Goal: Task Accomplishment & Management: Complete application form

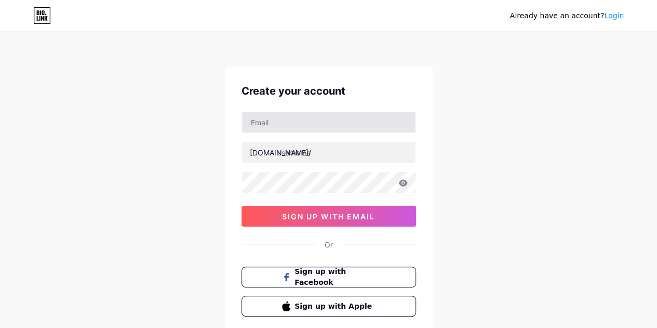
type input "[EMAIL_ADDRESS][DOMAIN_NAME]"
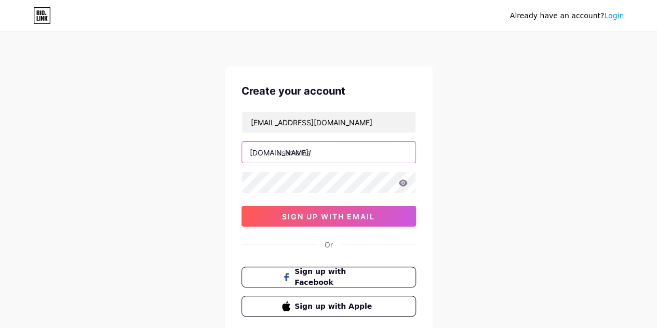
click at [326, 150] on input "text" at bounding box center [328, 152] width 173 height 21
type input "t"
type input "tutorialaplikasidilankp"
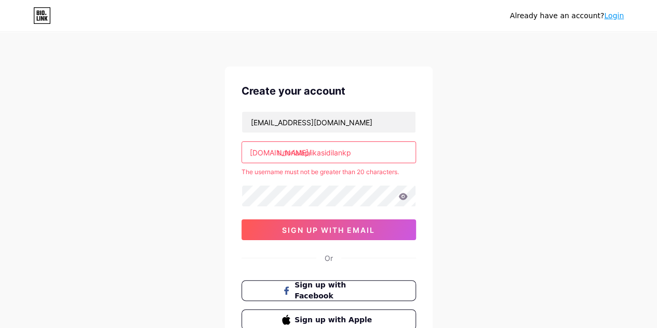
drag, startPoint x: 372, startPoint y: 154, endPoint x: 277, endPoint y: 167, distance: 95.9
click at [277, 167] on div "[EMAIL_ADDRESS][DOMAIN_NAME] [DOMAIN_NAME]/ tutorialaplikasidilankp The usernam…" at bounding box center [328, 175] width 174 height 129
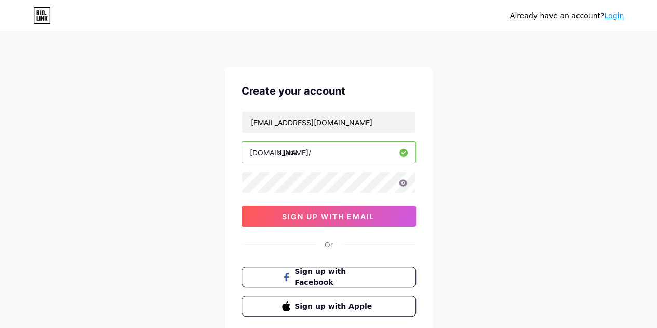
click at [335, 152] on input "dilank" at bounding box center [328, 152] width 173 height 21
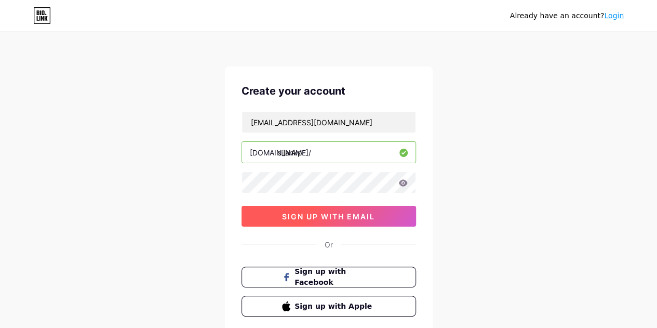
type input "dilankp"
click at [326, 217] on span "sign up with email" at bounding box center [328, 216] width 93 height 9
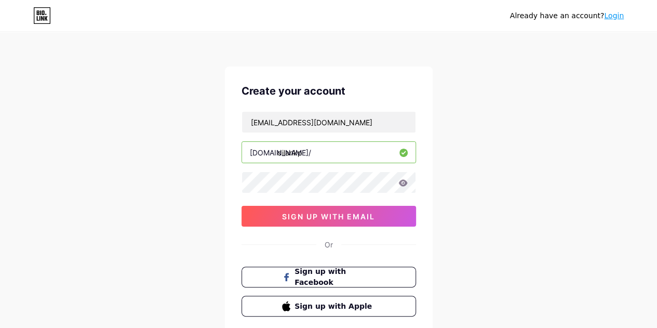
click at [399, 184] on icon at bounding box center [402, 182] width 9 height 7
click at [234, 184] on div "Create your account [EMAIL_ADDRESS][DOMAIN_NAME] [DOMAIN_NAME]/ dilankp 0cAFcWe…" at bounding box center [329, 199] width 208 height 266
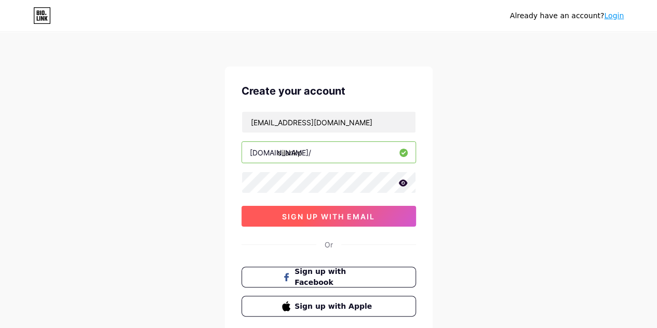
click at [382, 227] on div "Create your account [EMAIL_ADDRESS][DOMAIN_NAME] [DOMAIN_NAME]/ dilankp 0cAFcWe…" at bounding box center [329, 199] width 208 height 266
click at [382, 219] on button "sign up with email" at bounding box center [328, 216] width 174 height 21
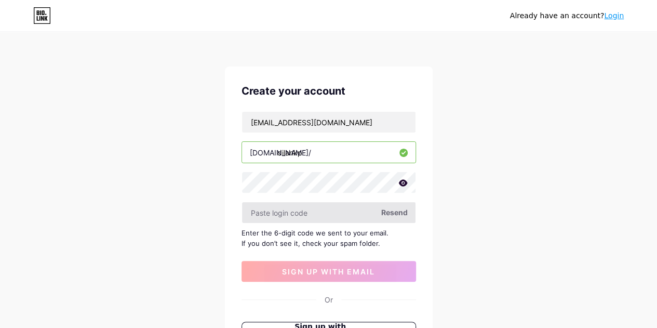
click at [371, 216] on input "text" at bounding box center [328, 212] width 173 height 21
click at [331, 213] on input "text" at bounding box center [328, 212] width 173 height 21
click at [403, 184] on icon at bounding box center [402, 182] width 9 height 7
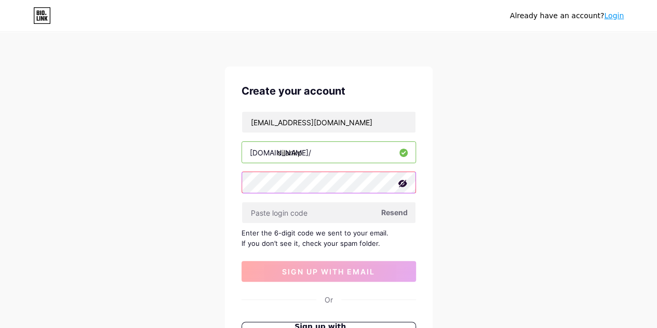
click at [225, 180] on div "Create your account [EMAIL_ADDRESS][DOMAIN_NAME] [DOMAIN_NAME]/ dilankp Resend …" at bounding box center [329, 226] width 208 height 321
click at [289, 222] on div "[EMAIL_ADDRESS][DOMAIN_NAME] [DOMAIN_NAME]/ dilankp Resend Enter the 6-digit co…" at bounding box center [328, 196] width 174 height 170
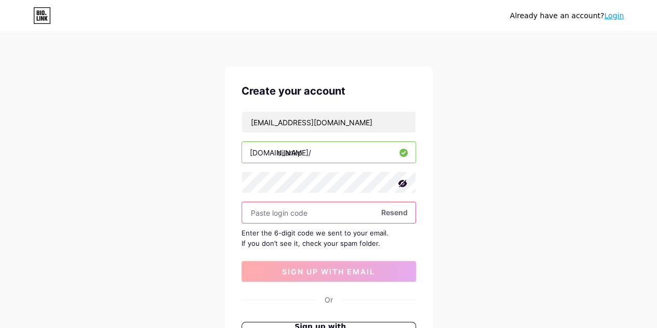
click at [293, 214] on input "text" at bounding box center [328, 212] width 173 height 21
paste input "anismaruf12"
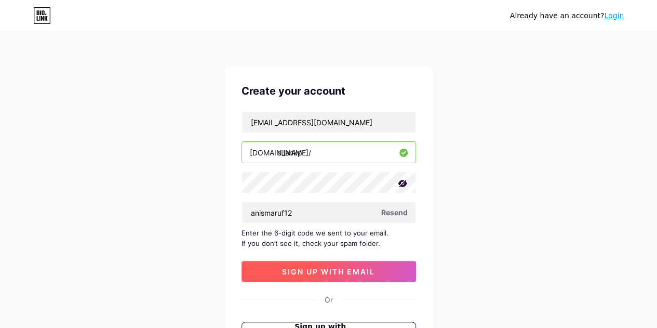
click at [301, 262] on button "sign up with email" at bounding box center [328, 271] width 174 height 21
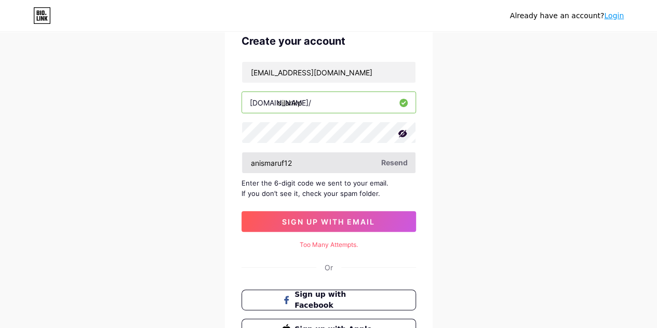
scroll to position [52, 0]
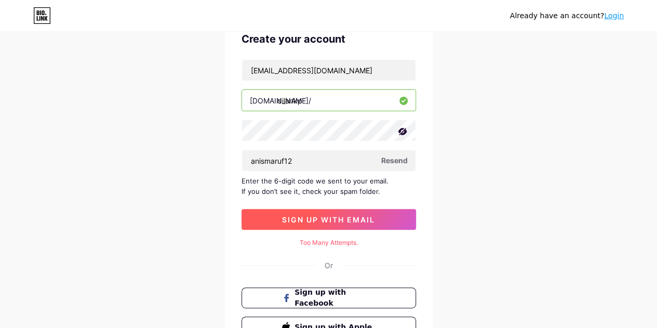
click at [378, 225] on button "sign up with email" at bounding box center [328, 219] width 174 height 21
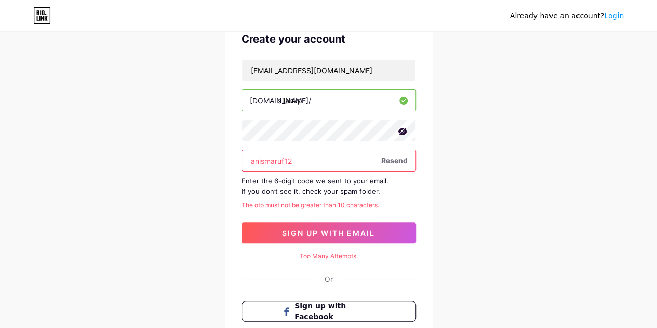
drag, startPoint x: 295, startPoint y: 157, endPoint x: 285, endPoint y: 160, distance: 10.3
click at [285, 160] on input "anismaruf12" at bounding box center [328, 160] width 173 height 21
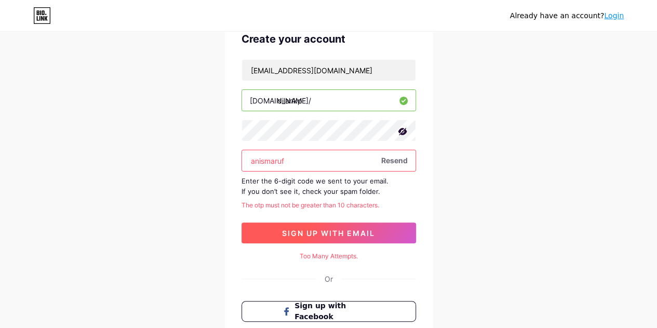
click at [298, 229] on span "sign up with email" at bounding box center [328, 233] width 93 height 9
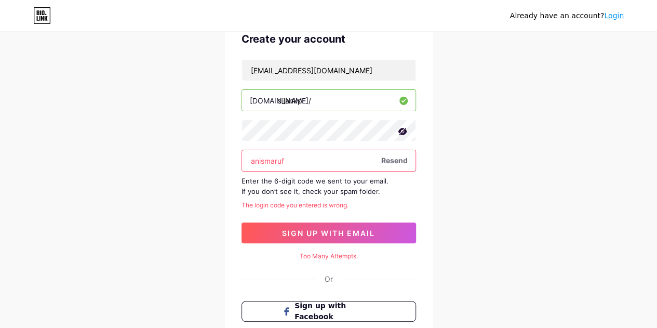
drag, startPoint x: 311, startPoint y: 163, endPoint x: 251, endPoint y: 164, distance: 59.7
click at [251, 164] on input "anismaruf" at bounding box center [328, 160] width 173 height 21
click at [219, 144] on div "Already have an account? Login Create your account [EMAIL_ADDRESS][DOMAIN_NAME]…" at bounding box center [328, 189] width 657 height 483
click at [240, 131] on div "Create your account [EMAIL_ADDRESS][DOMAIN_NAME] [DOMAIN_NAME]/ dilankp anismar…" at bounding box center [329, 191] width 208 height 353
drag, startPoint x: 285, startPoint y: 163, endPoint x: 239, endPoint y: 165, distance: 45.2
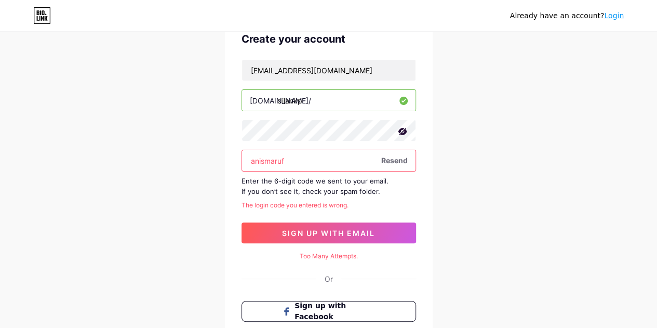
click at [239, 165] on div "Create your account [EMAIL_ADDRESS][DOMAIN_NAME] [DOMAIN_NAME]/ dilankp anismar…" at bounding box center [329, 191] width 208 height 353
paste input "hani1501"
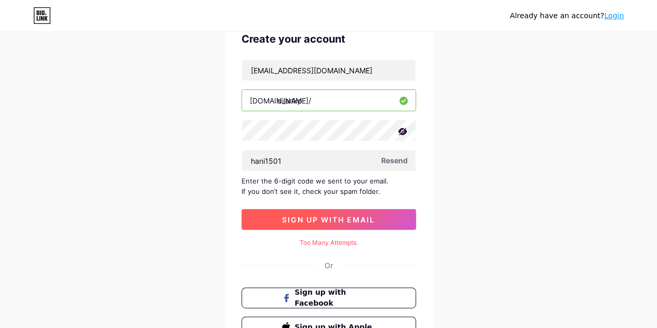
click at [352, 216] on span "sign up with email" at bounding box center [328, 219] width 93 height 9
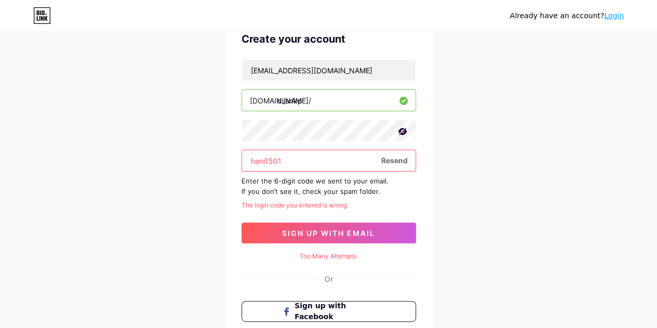
click at [285, 159] on input "hani1501" at bounding box center [328, 160] width 173 height 21
click at [290, 164] on input "hani15" at bounding box center [328, 160] width 173 height 21
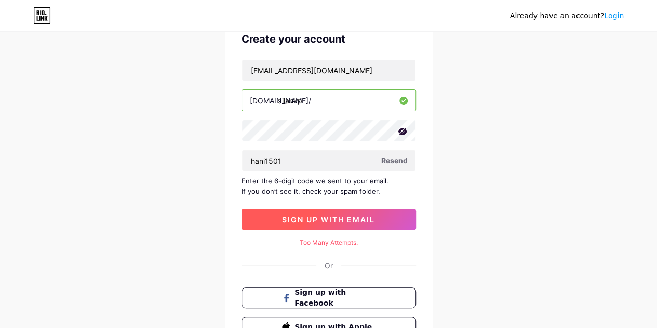
click at [320, 226] on button "sign up with email" at bounding box center [328, 219] width 174 height 21
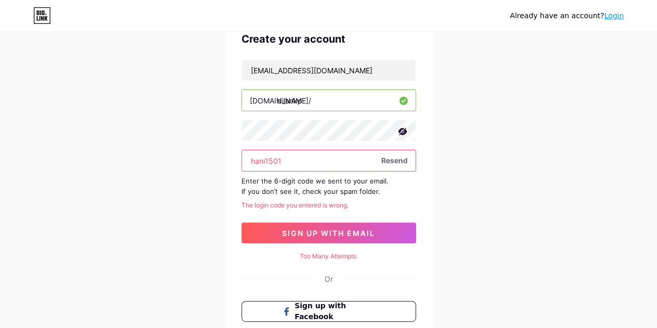
click at [358, 237] on button "sign up with email" at bounding box center [328, 232] width 174 height 21
click at [302, 156] on input "hani1501" at bounding box center [328, 160] width 173 height 21
type input "hani15"
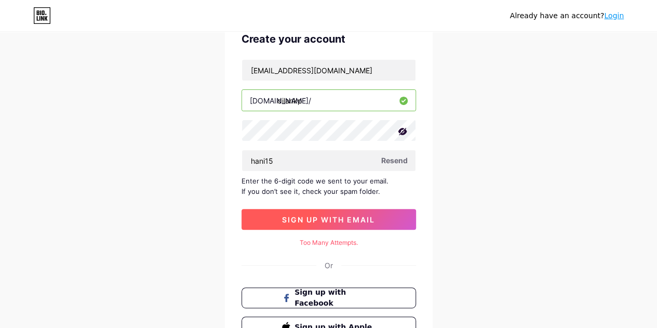
click at [312, 220] on span "sign up with email" at bounding box center [328, 219] width 93 height 9
